Goal: Connect with others: Connect with others

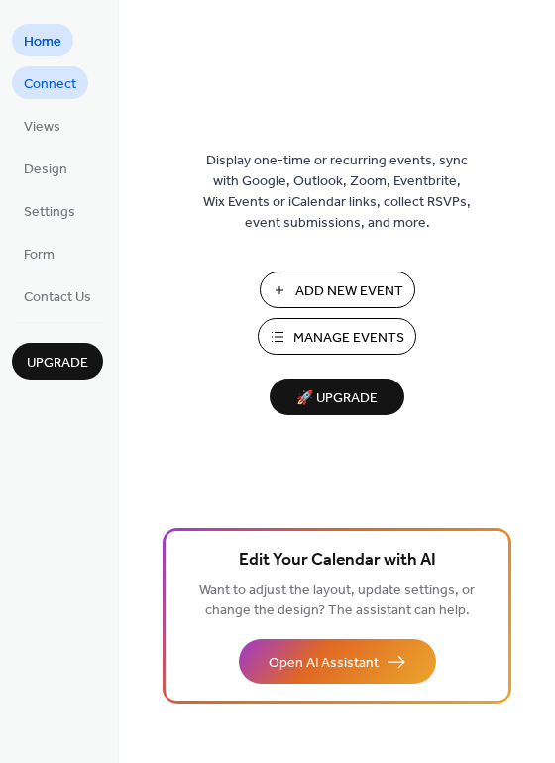
click at [31, 84] on span "Connect" at bounding box center [50, 84] width 53 height 21
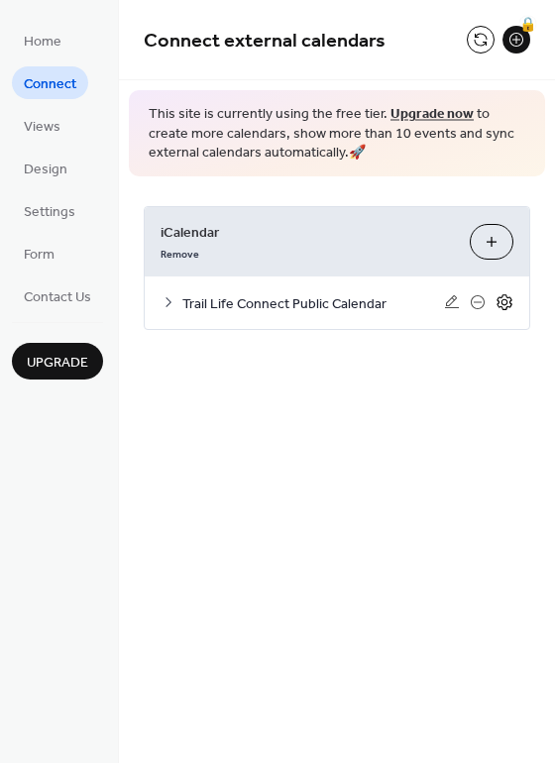
click at [500, 303] on icon at bounding box center [505, 302] width 18 height 18
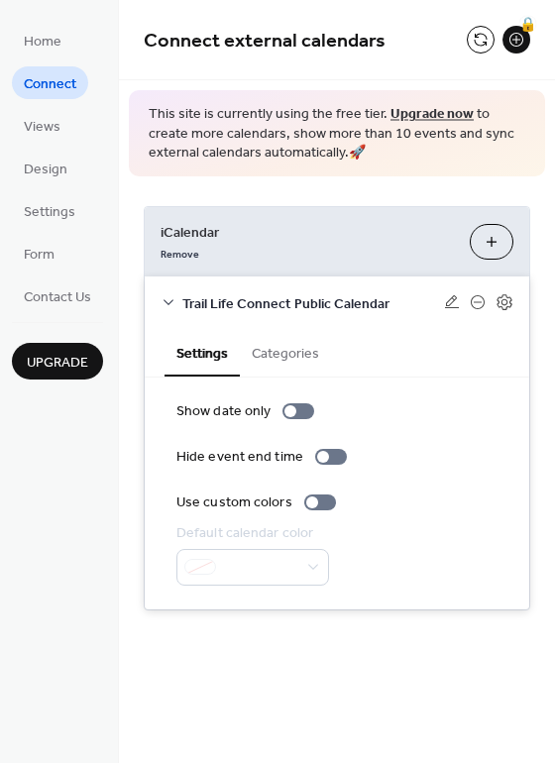
click at [299, 362] on button "Categories" at bounding box center [285, 352] width 91 height 46
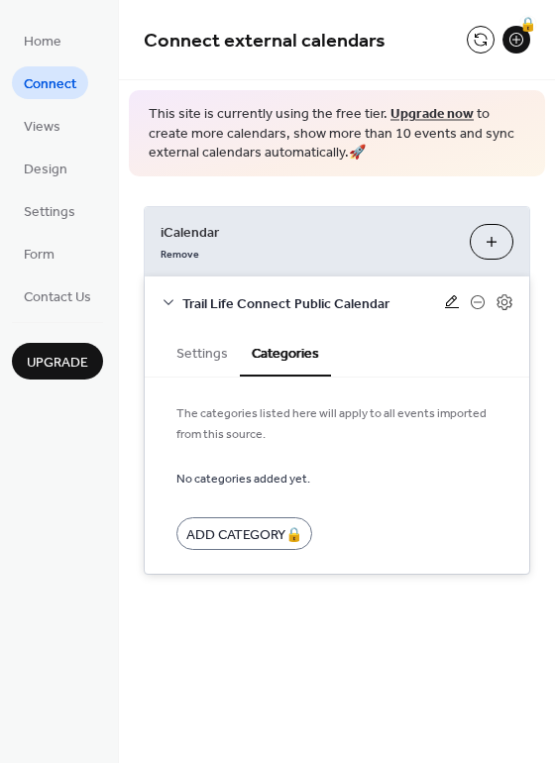
click at [451, 301] on icon at bounding box center [452, 302] width 16 height 16
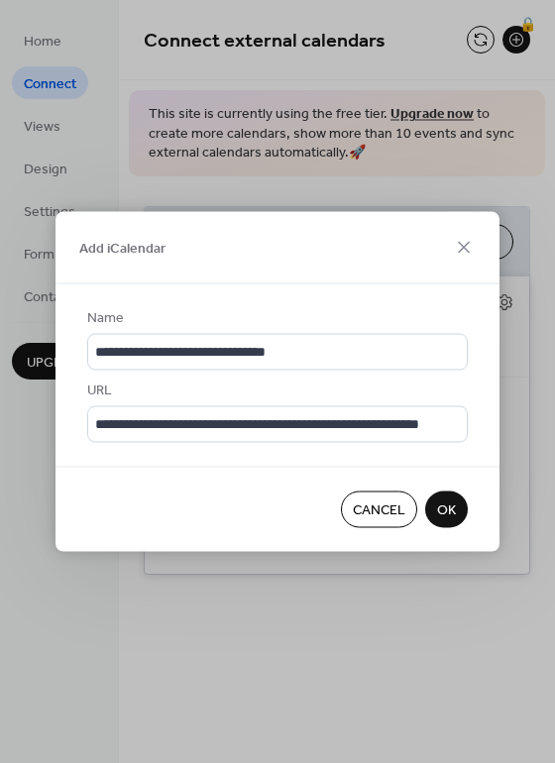
click at [454, 501] on span "OK" at bounding box center [446, 511] width 19 height 21
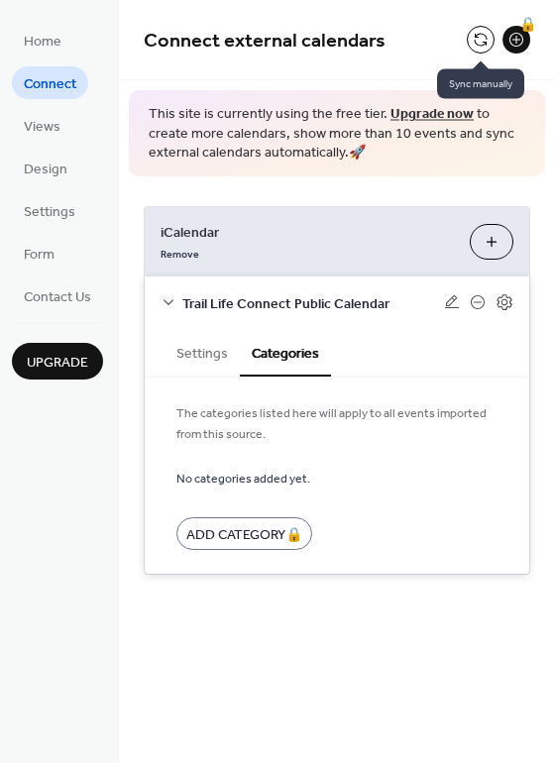
click at [484, 45] on button at bounding box center [481, 40] width 28 height 28
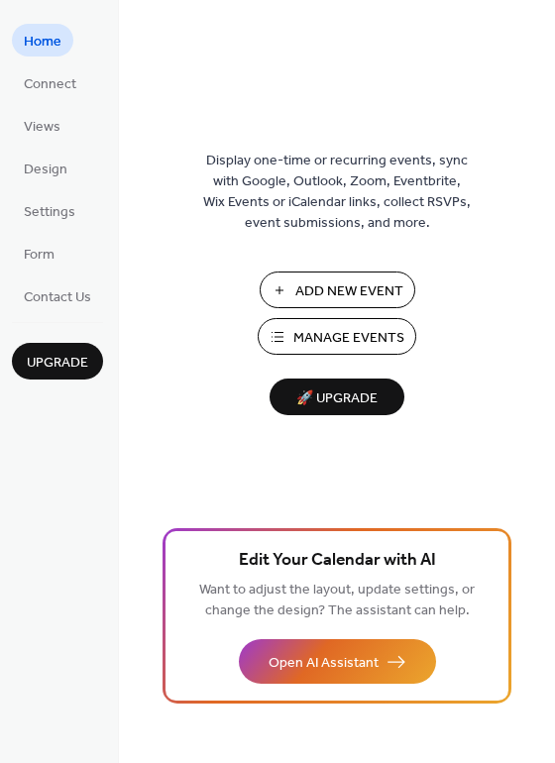
click at [84, 95] on li "Connect" at bounding box center [50, 82] width 76 height 33
click at [62, 85] on span "Connect" at bounding box center [50, 84] width 53 height 21
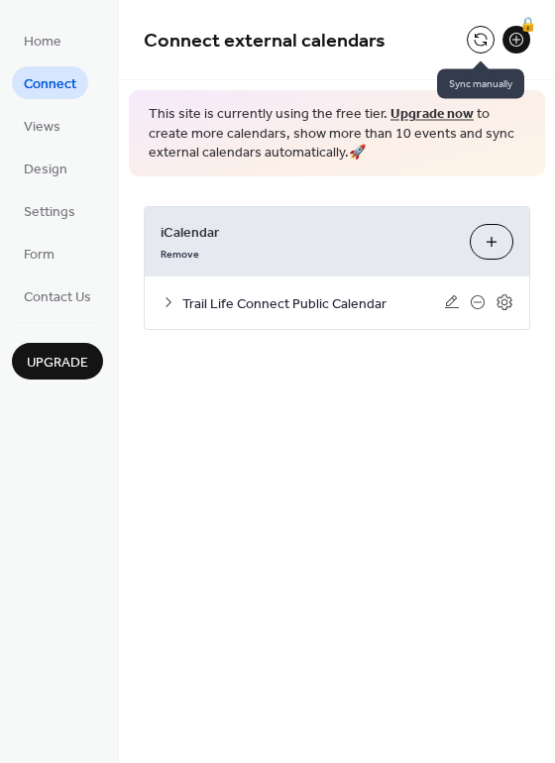
click at [475, 47] on button at bounding box center [481, 40] width 28 height 28
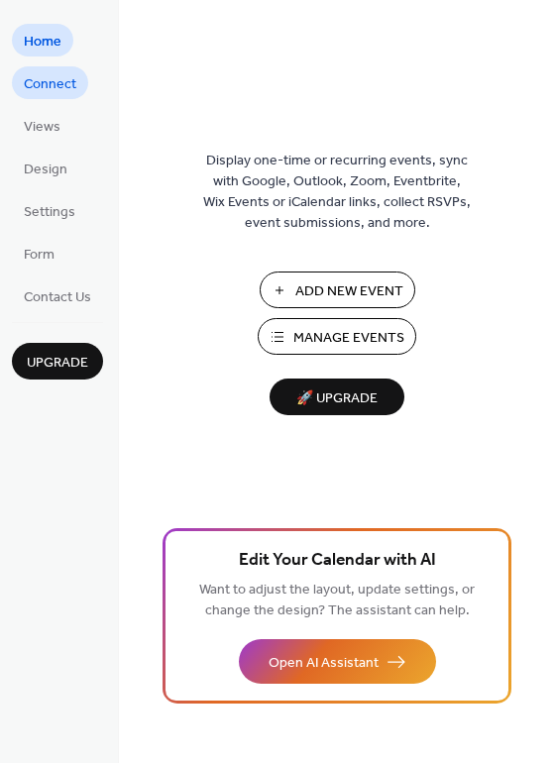
click at [35, 90] on span "Connect" at bounding box center [50, 84] width 53 height 21
